Goal: Task Accomplishment & Management: Manage account settings

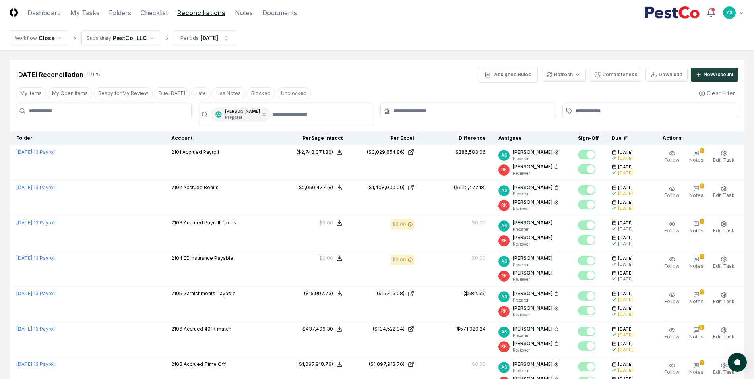
scroll to position [213, 0]
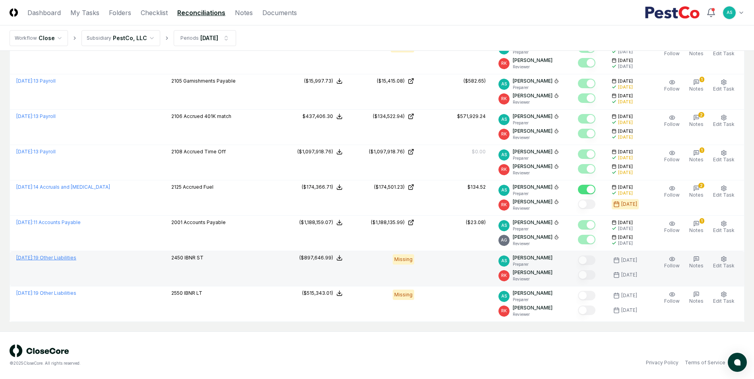
click at [76, 256] on link "[DATE] : 19 Other Liabilities" at bounding box center [46, 258] width 60 height 6
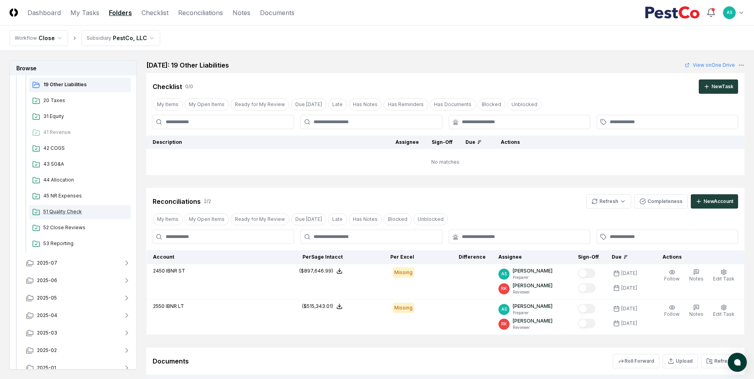
scroll to position [333, 0]
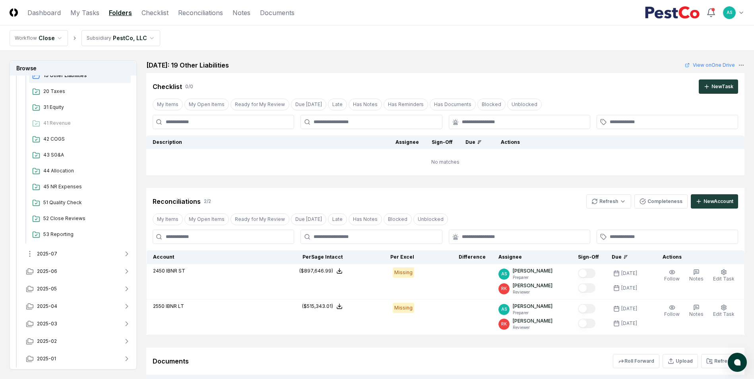
click at [91, 251] on button "2025-07" at bounding box center [78, 253] width 118 height 17
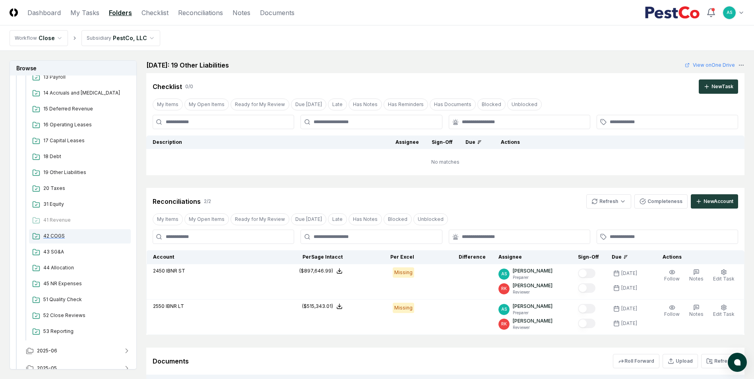
scroll to position [646, 0]
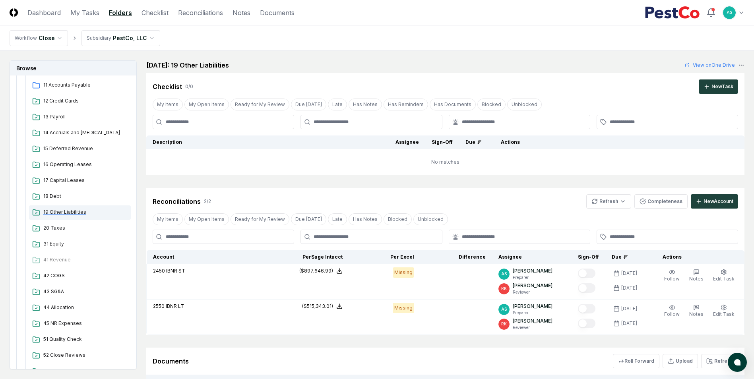
click at [64, 214] on span "19 Other Liabilities" at bounding box center [85, 212] width 84 height 7
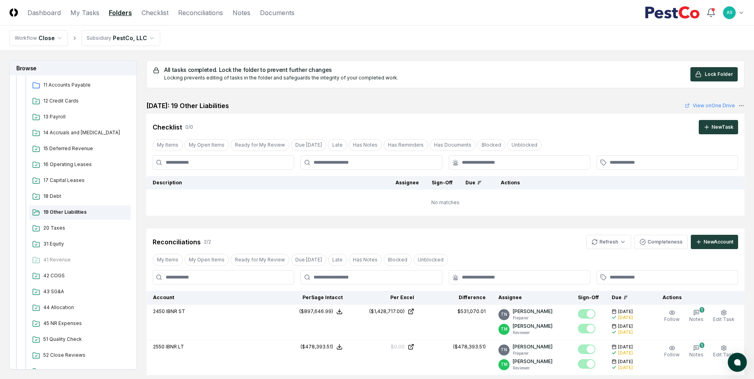
scroll to position [40, 0]
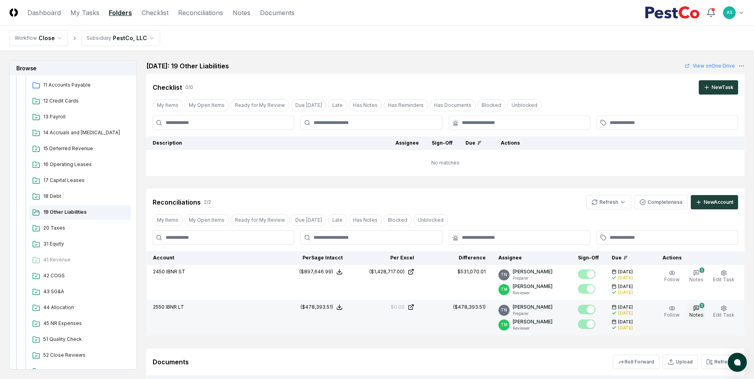
click at [697, 310] on icon "button" at bounding box center [696, 308] width 5 height 5
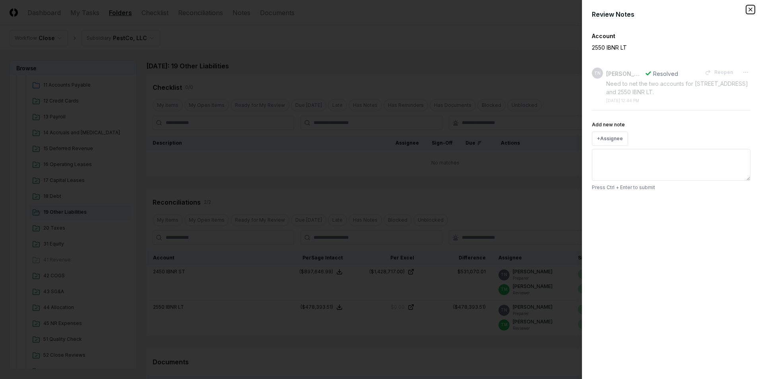
click at [752, 8] on icon "button" at bounding box center [750, 9] width 6 height 6
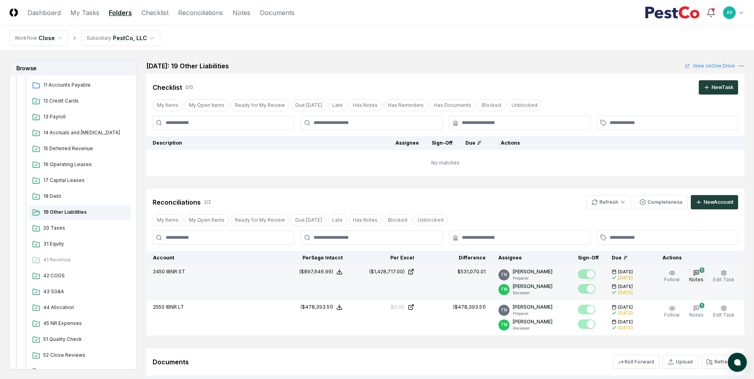
click at [700, 272] on icon "button" at bounding box center [696, 273] width 6 height 6
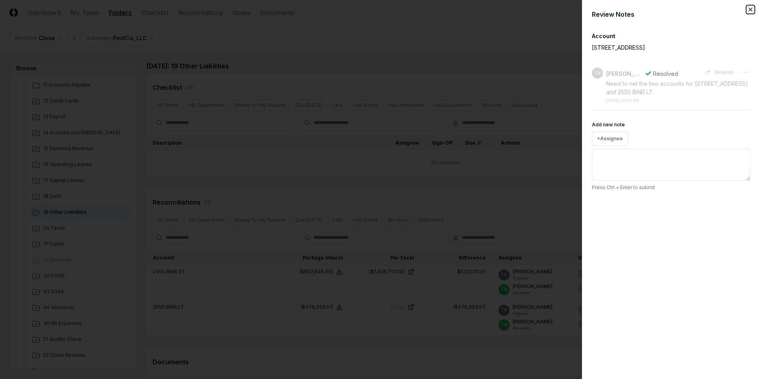
click at [749, 11] on icon "button" at bounding box center [750, 9] width 6 height 6
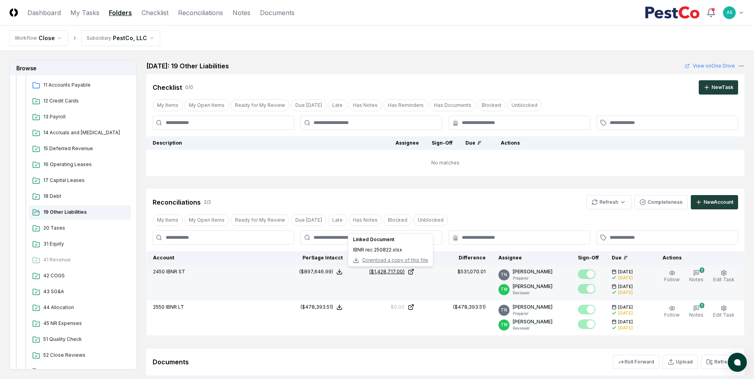
click at [393, 273] on div "($1,428,717.00)" at bounding box center [386, 271] width 35 height 7
click at [389, 260] on span "Download a copy of this file" at bounding box center [395, 260] width 66 height 7
